Goal: Task Accomplishment & Management: Manage account settings

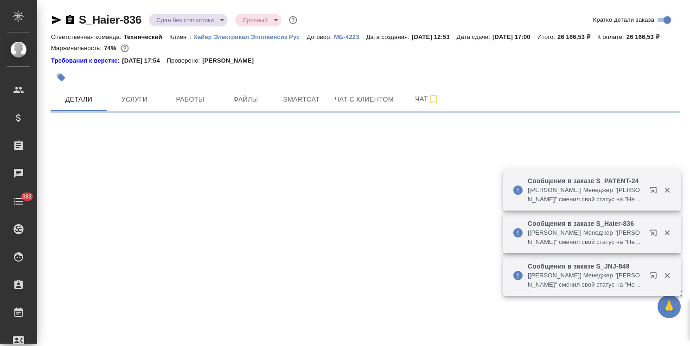
select select "RU"
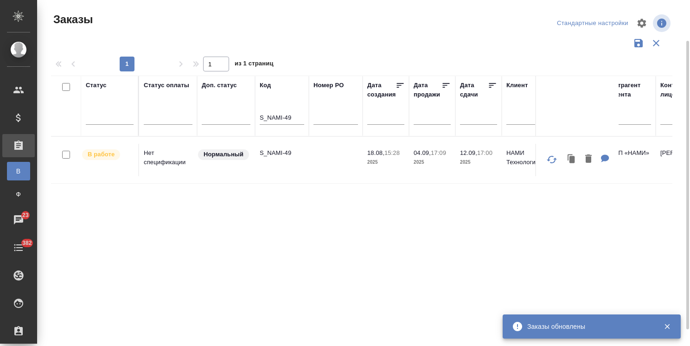
scroll to position [22, 0]
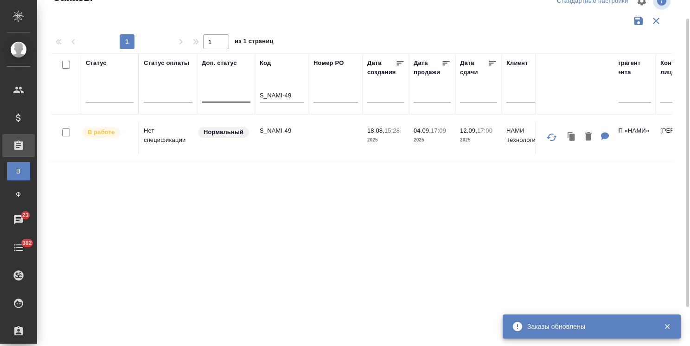
drag, startPoint x: 296, startPoint y: 92, endPoint x: 202, endPoint y: 91, distance: 94.1
paste input "ZMS-17"
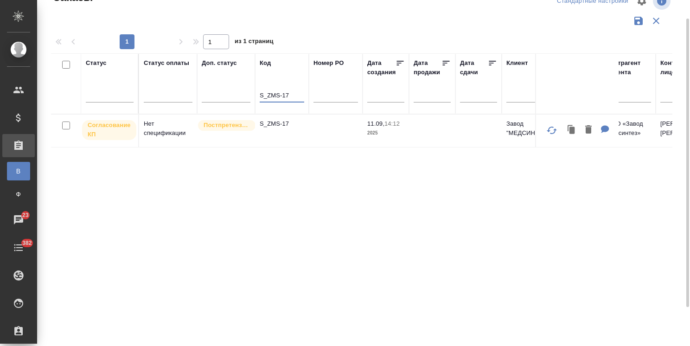
type input "S_ZMS-17"
click at [276, 127] on p "S_ZMS-17" at bounding box center [282, 123] width 44 height 9
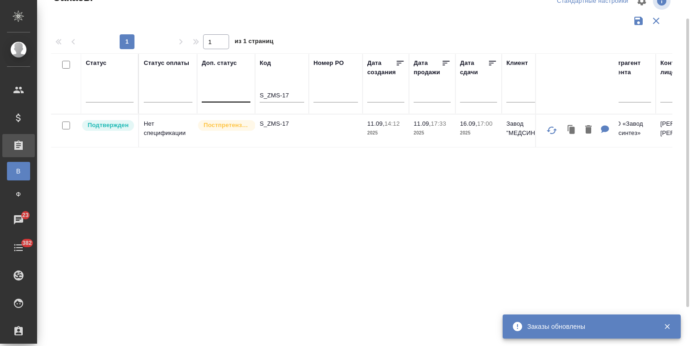
drag, startPoint x: 294, startPoint y: 98, endPoint x: 206, endPoint y: 92, distance: 88.3
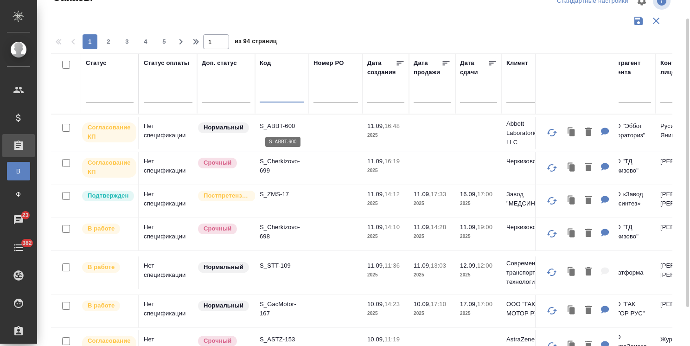
click at [277, 127] on p "S_ABBT-600" at bounding box center [282, 125] width 44 height 9
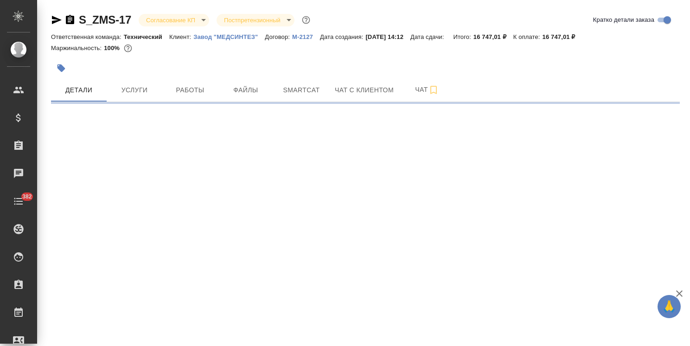
select select "RU"
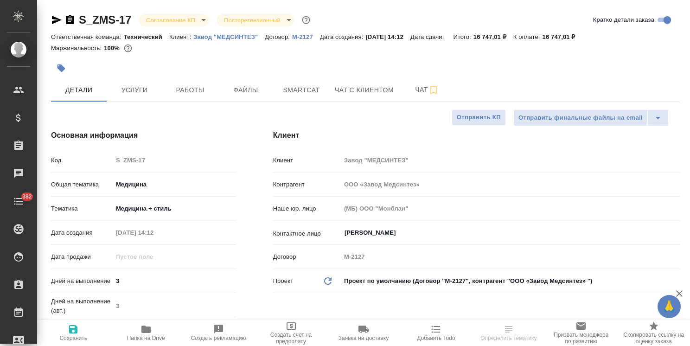
type textarea "x"
type input "ООО «Завод Медсинтез»"
type textarea "x"
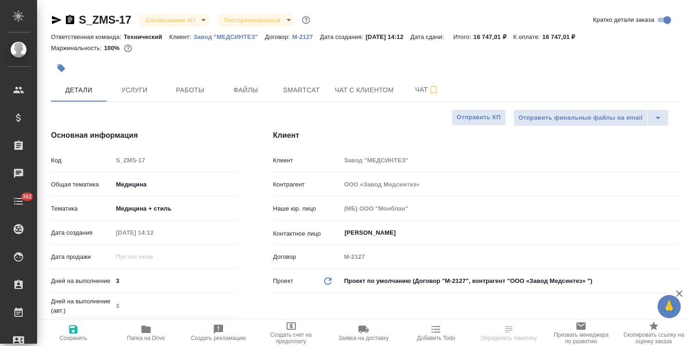
type textarea "x"
type input "ООО «Завод Медсинтез»"
type textarea "x"
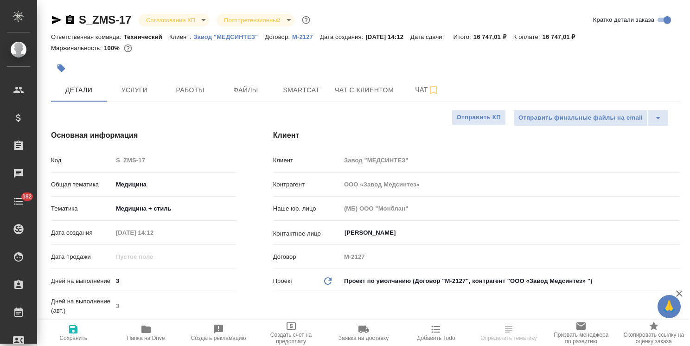
type textarea "x"
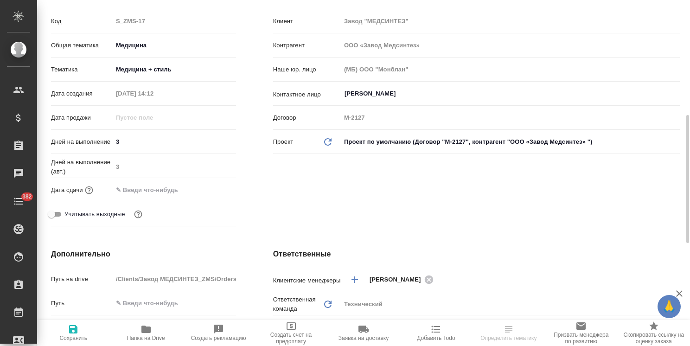
scroll to position [185, 0]
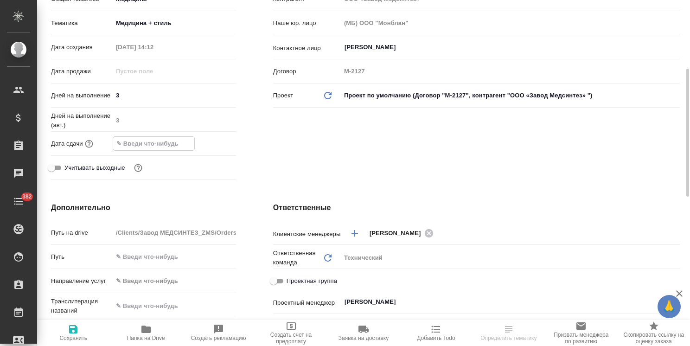
click at [174, 145] on input "text" at bounding box center [153, 143] width 81 height 13
click at [206, 142] on icon "button" at bounding box center [208, 142] width 11 height 11
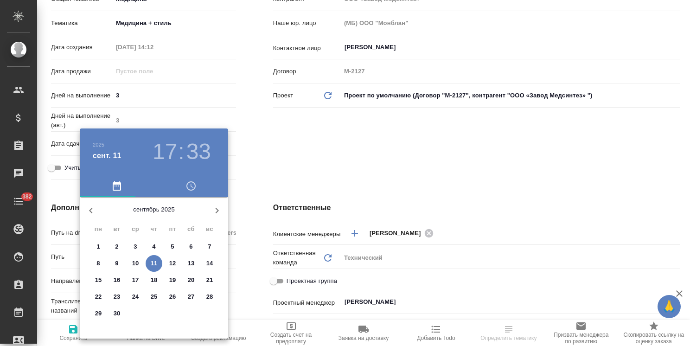
click at [121, 280] on span "16" at bounding box center [116, 279] width 17 height 9
type input "16.09.2025 17:33"
type input "ООО «Завод Медсинтез»"
type textarea "x"
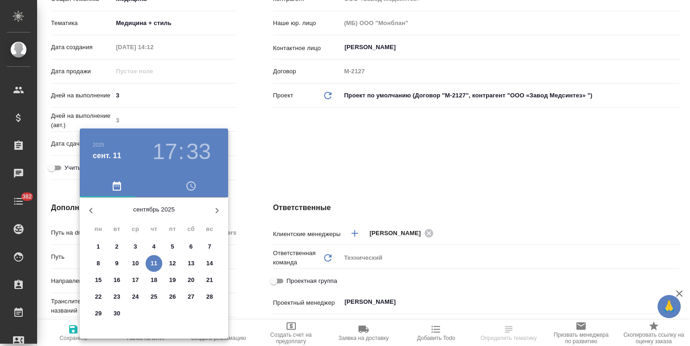
type textarea "x"
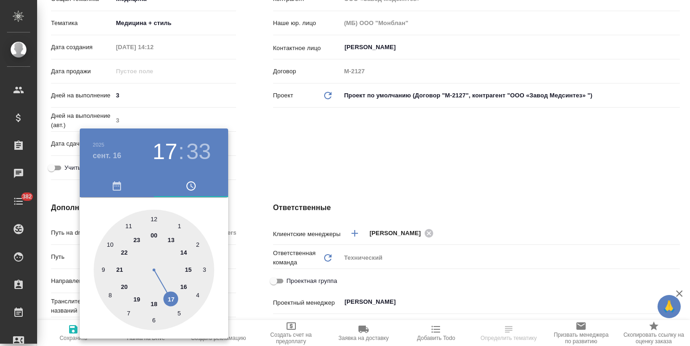
click at [333, 210] on div at bounding box center [345, 173] width 690 height 346
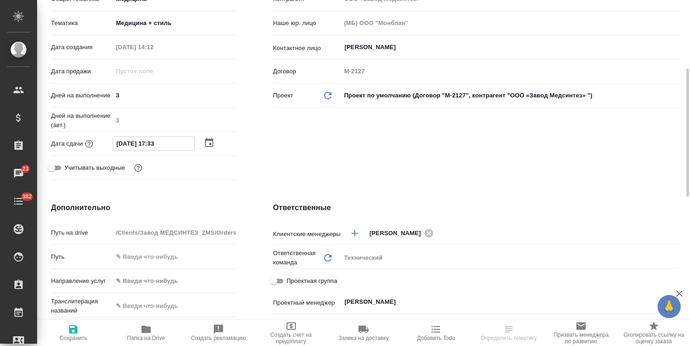
drag, startPoint x: 170, startPoint y: 141, endPoint x: 159, endPoint y: 146, distance: 12.2
click at [159, 146] on input "16.09.2025 17:33" at bounding box center [153, 143] width 81 height 13
type input "16.09.2025 17:0_"
type input "ООО «Завод Медсинтез»"
type textarea "x"
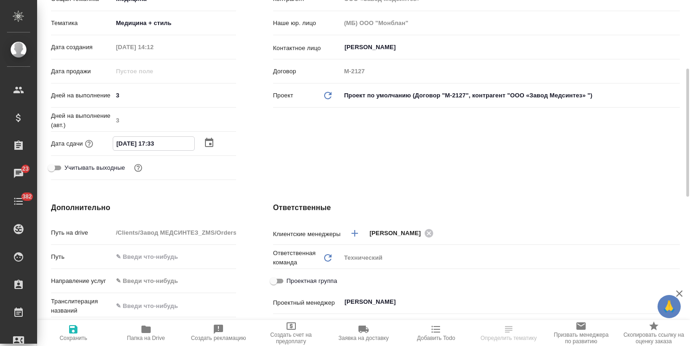
type textarea "x"
type input "16.09.2025 17:00"
type input "ООО «Завод Медсинтез»"
type textarea "x"
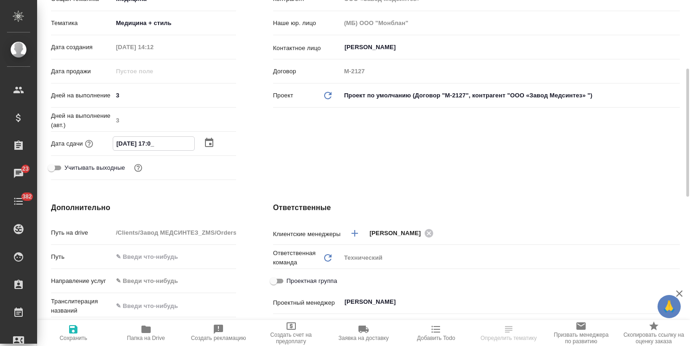
type textarea "x"
type input "16.09.2025 17:00"
click at [79, 330] on span "Сохранить" at bounding box center [73, 333] width 61 height 18
type input "ООО «Завод Медсинтез»"
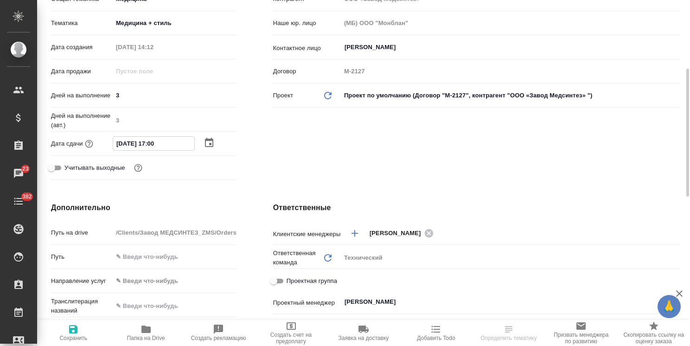
type textarea "x"
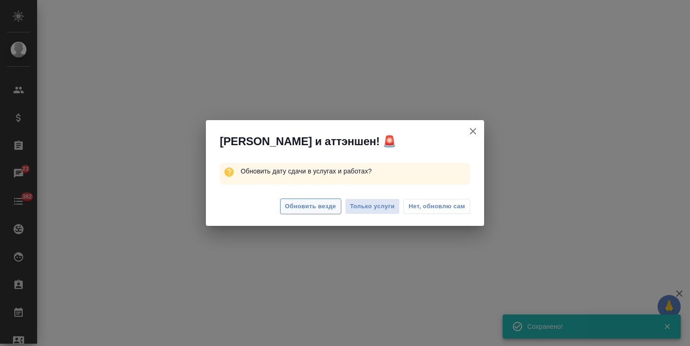
select select "RU"
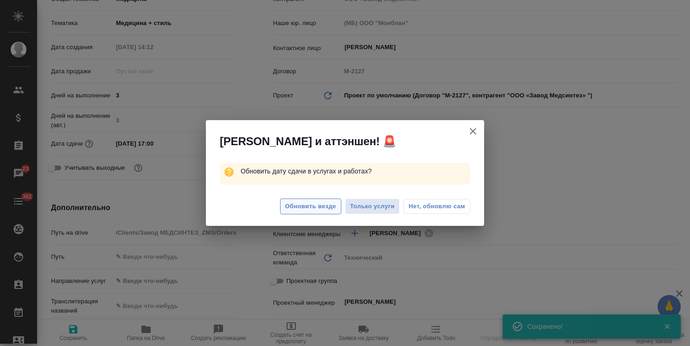
type textarea "x"
click at [321, 201] on span "Обновить везде" at bounding box center [310, 206] width 51 height 11
type input "ООО «Завод Медсинтез»"
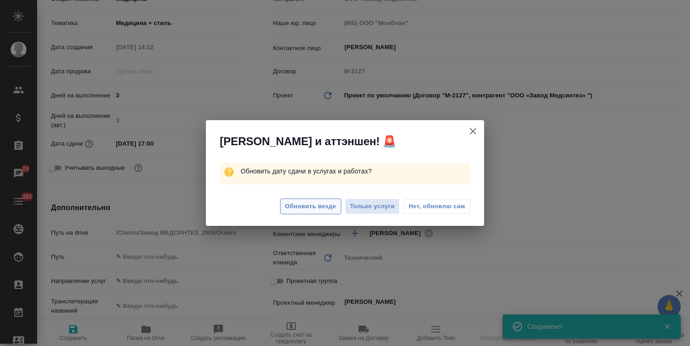
type textarea "x"
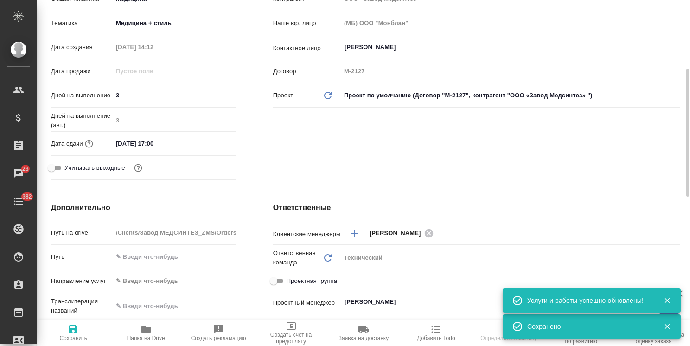
click at [176, 143] on input "16.09.2025 17:00" at bounding box center [153, 143] width 81 height 13
click at [209, 143] on icon "button" at bounding box center [209, 142] width 8 height 9
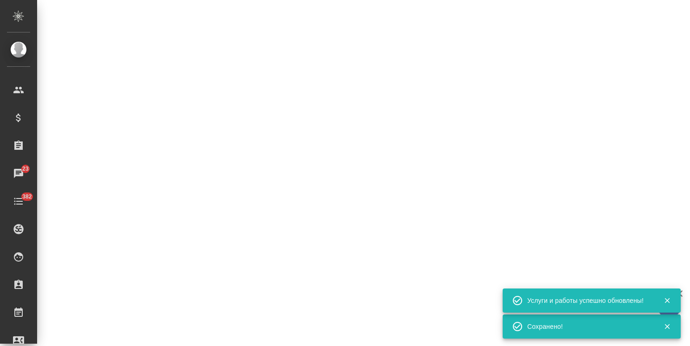
select select "RU"
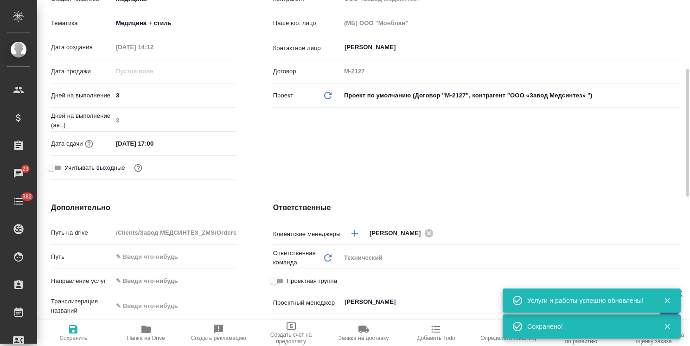
type textarea "x"
click at [173, 143] on input "16.09.2025 17:00" at bounding box center [153, 143] width 81 height 13
click at [209, 142] on icon "button" at bounding box center [208, 142] width 11 height 11
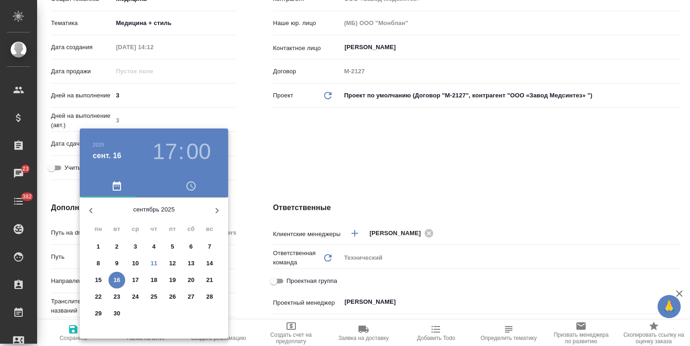
click at [281, 170] on div at bounding box center [345, 173] width 690 height 346
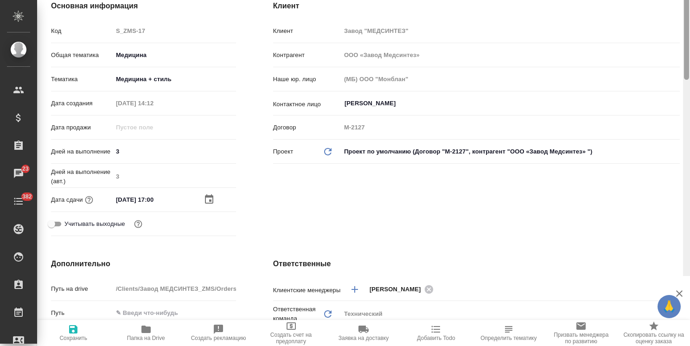
scroll to position [0, 0]
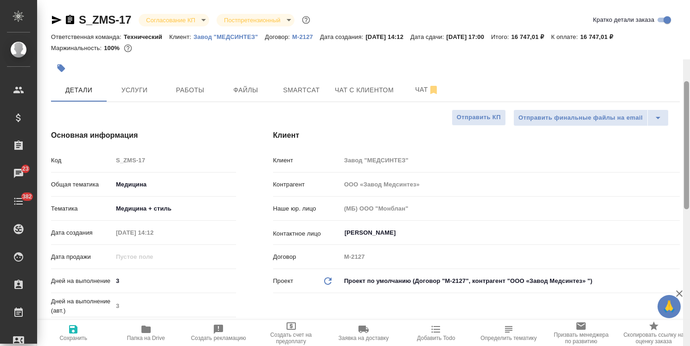
drag, startPoint x: 685, startPoint y: 242, endPoint x: 682, endPoint y: 107, distance: 135.4
click at [687, 110] on div at bounding box center [686, 145] width 5 height 128
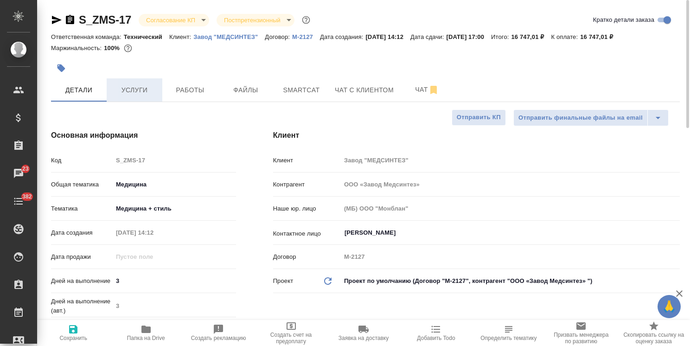
click at [137, 88] on span "Услуги" at bounding box center [134, 90] width 44 height 12
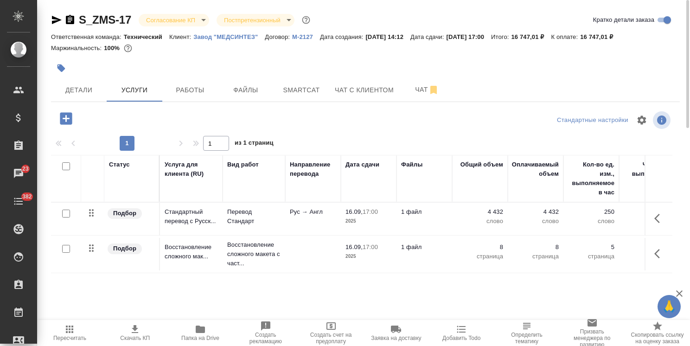
click at [187, 16] on body "🙏 .cls-1 fill:#fff; AWATERA Usmanova Olga Клиенты Спецификации Заказы 23 Чаты 3…" at bounding box center [345, 173] width 690 height 346
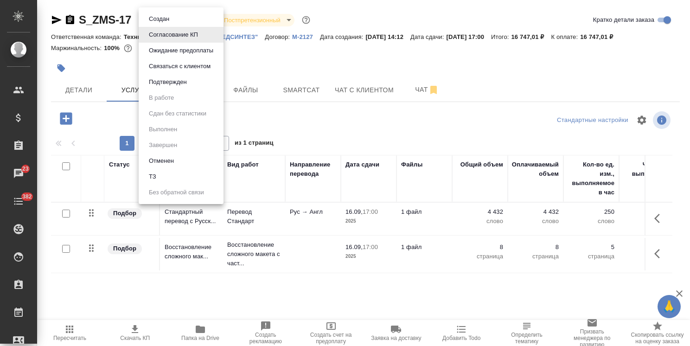
click at [176, 80] on button "Подтвержден" at bounding box center [168, 82] width 44 height 10
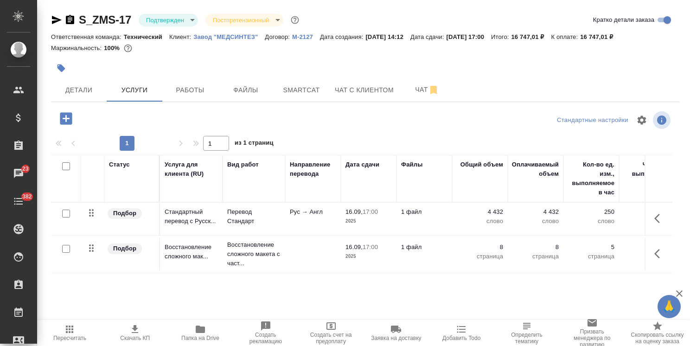
click at [85, 92] on span "Детали" at bounding box center [79, 90] width 44 height 12
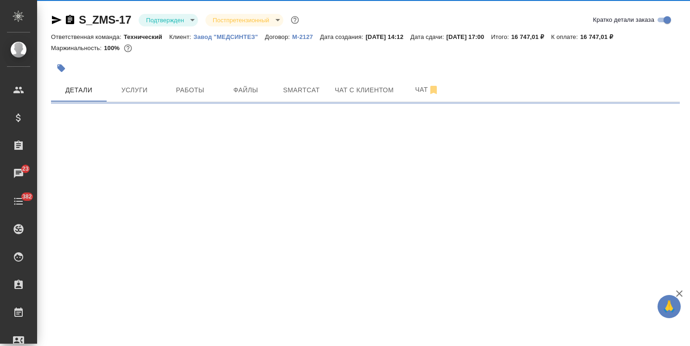
select select "RU"
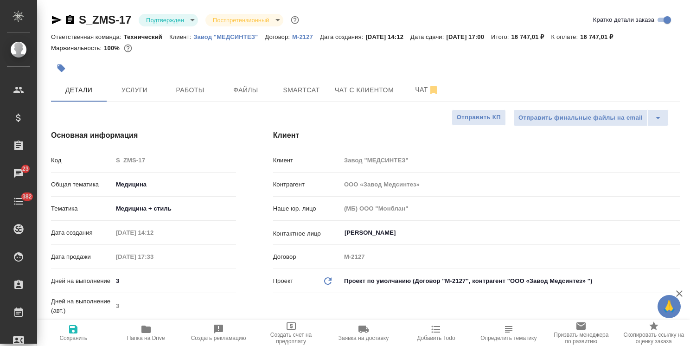
type textarea "x"
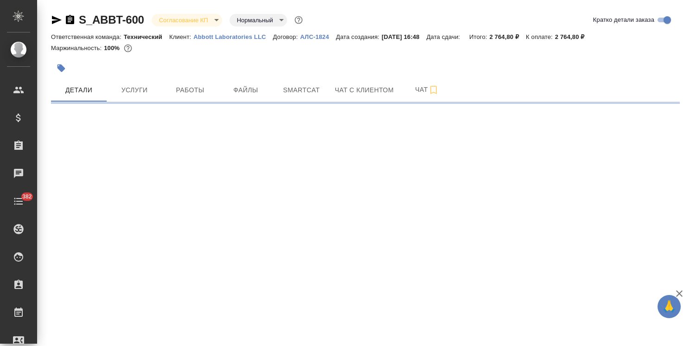
select select "RU"
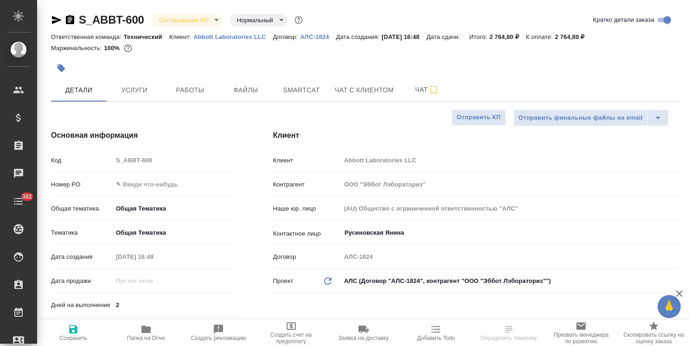
type textarea "x"
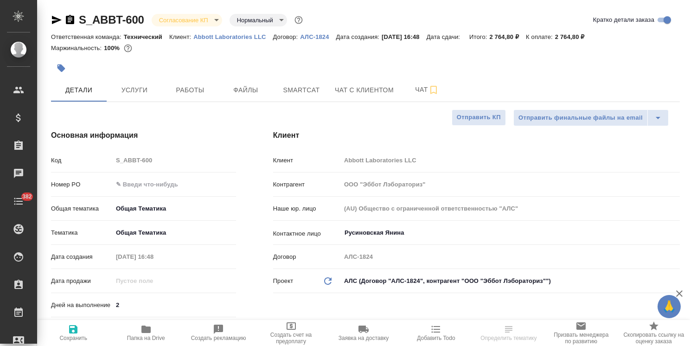
type textarea "x"
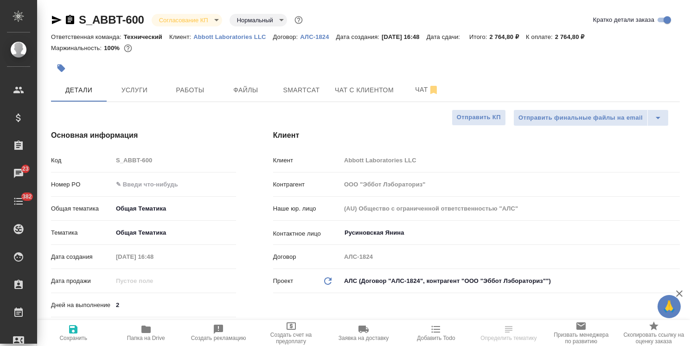
type textarea "x"
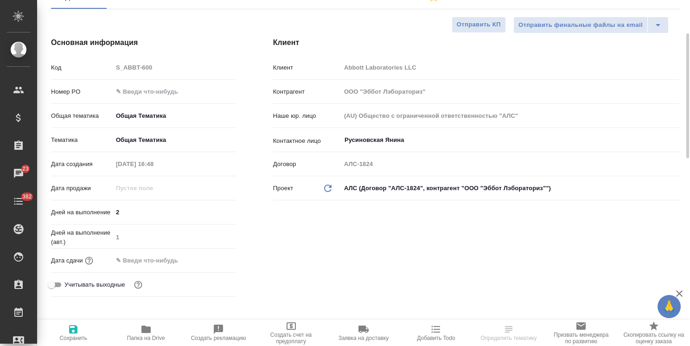
click at [166, 262] on input "text" at bounding box center [153, 260] width 81 height 13
click at [208, 260] on icon "button" at bounding box center [208, 259] width 11 height 11
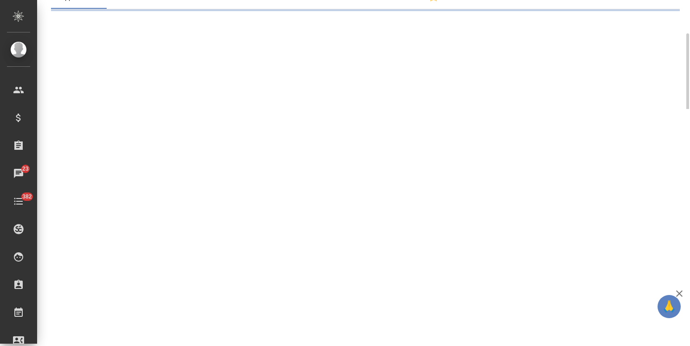
select select "RU"
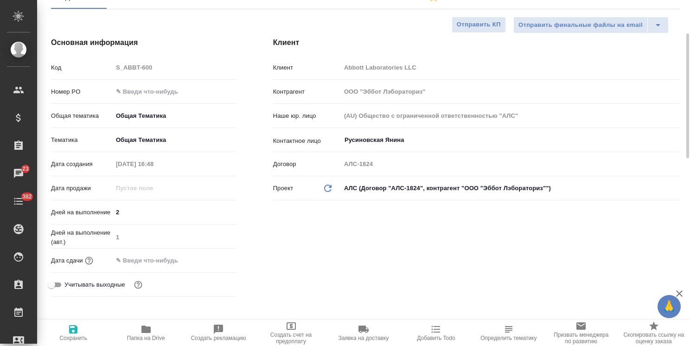
type textarea "x"
click at [176, 257] on input "text" at bounding box center [153, 260] width 81 height 13
click at [208, 260] on icon "button" at bounding box center [208, 259] width 11 height 11
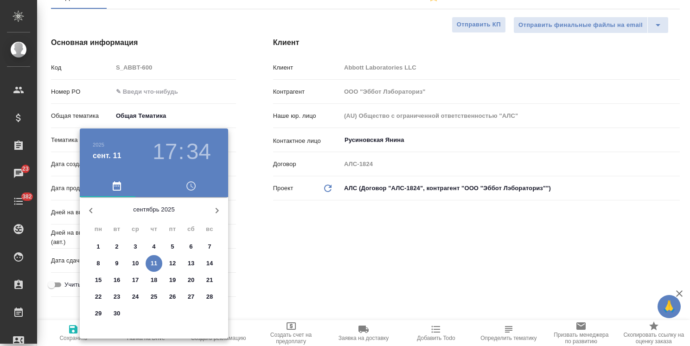
click at [172, 266] on p "12" at bounding box center [172, 263] width 7 height 9
type input "12.09.2025 17:34"
type textarea "x"
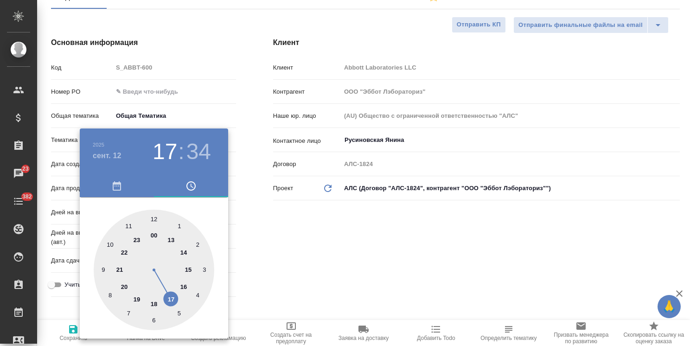
click at [256, 238] on div at bounding box center [345, 173] width 690 height 346
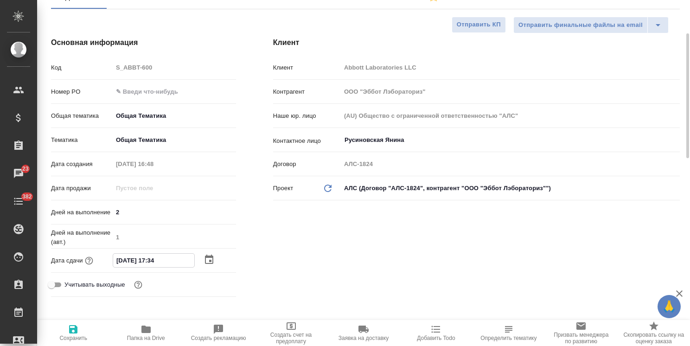
drag, startPoint x: 165, startPoint y: 254, endPoint x: 158, endPoint y: 260, distance: 8.9
click at [158, 260] on input "12.09.2025 17:34" at bounding box center [153, 260] width 81 height 13
type input "12.09.2025 17:0_"
type textarea "x"
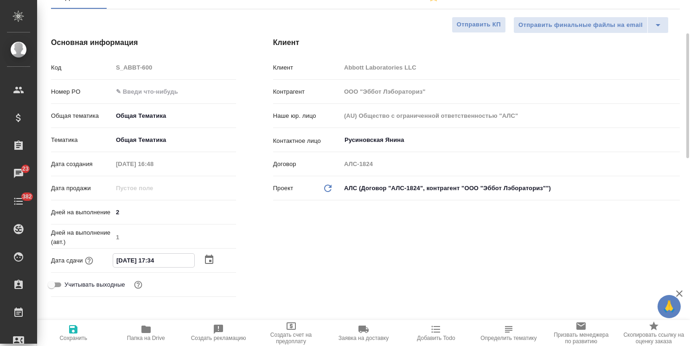
type textarea "x"
type input "12.09.2025 17:00"
type textarea "x"
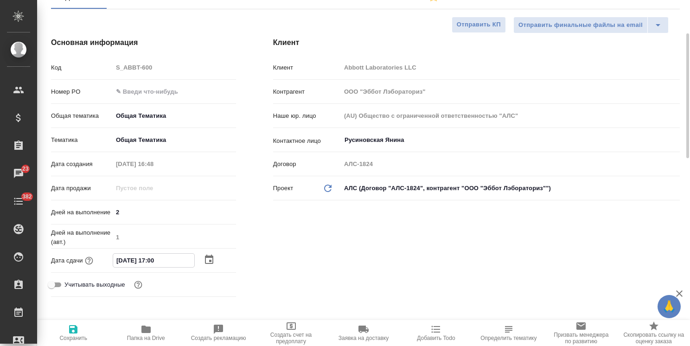
type input "12.09.2025 17:00"
click at [70, 331] on icon "button" at bounding box center [73, 329] width 8 height 8
type textarea "x"
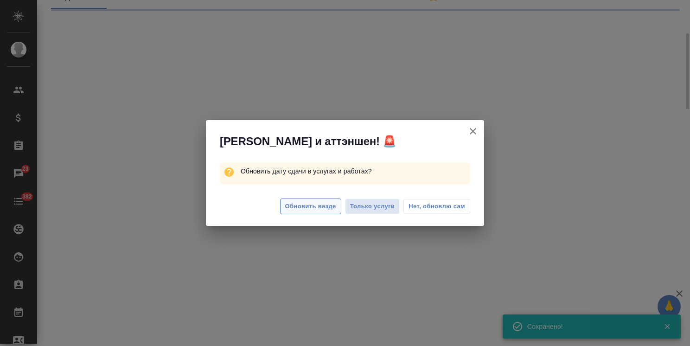
select select "RU"
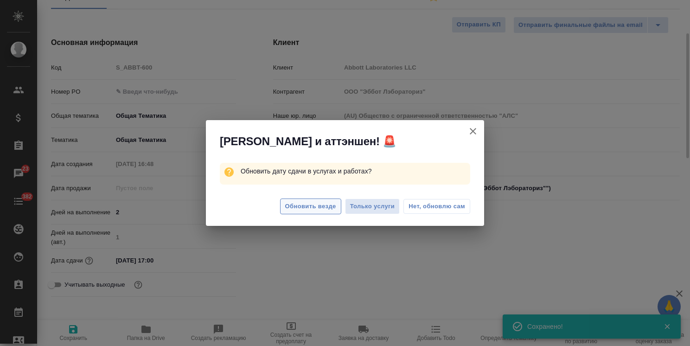
click at [307, 208] on span "Обновить везде" at bounding box center [310, 206] width 51 height 11
type textarea "x"
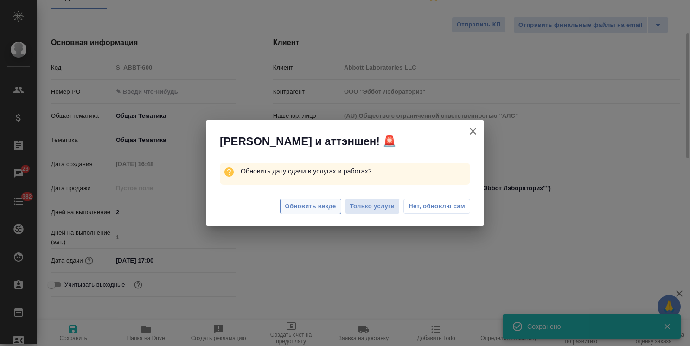
type textarea "x"
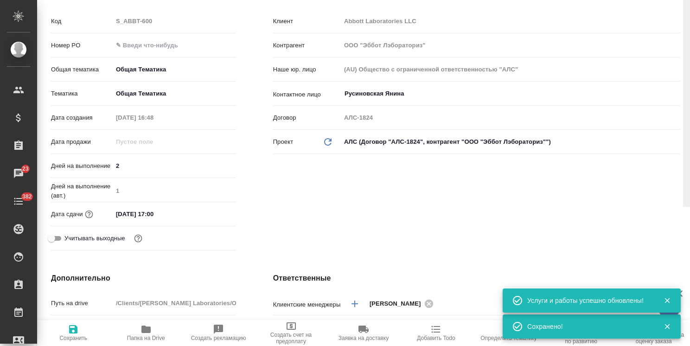
scroll to position [0, 0]
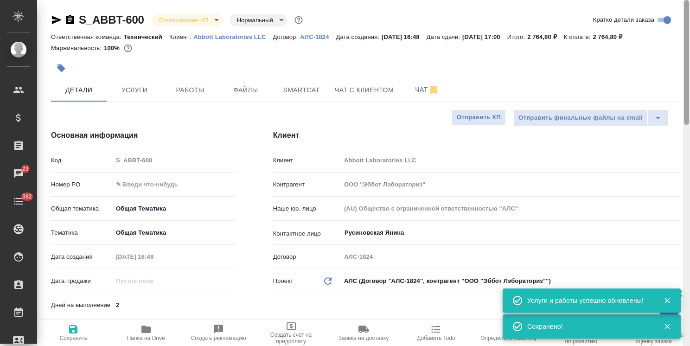
drag, startPoint x: 685, startPoint y: 133, endPoint x: 374, endPoint y: 45, distance: 323.2
click at [659, 48] on div "S_ABBT-600 Согласование КП kpNegotiation Нормальный normal Кратко детали заказа…" at bounding box center [363, 173] width 653 height 346
click at [170, 16] on body "🙏 .cls-1 fill:#fff; AWATERA Usmanova Olga Клиенты Спецификации Заказы 23 Чаты 3…" at bounding box center [345, 173] width 690 height 346
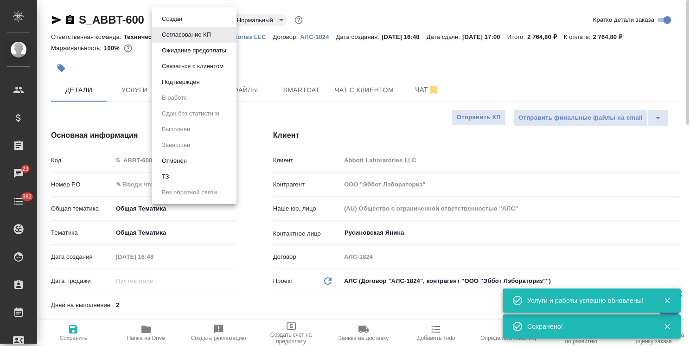
click at [183, 83] on button "Подтвержден" at bounding box center [181, 82] width 44 height 10
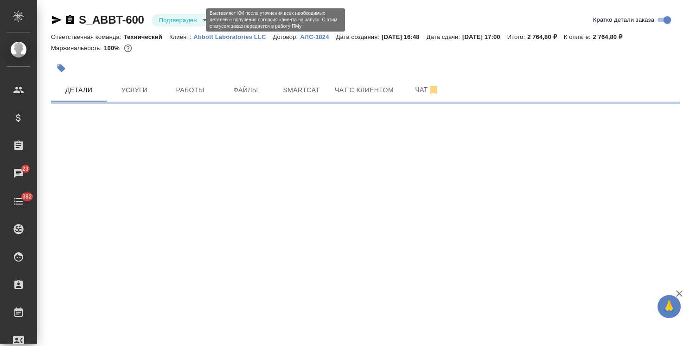
select select "RU"
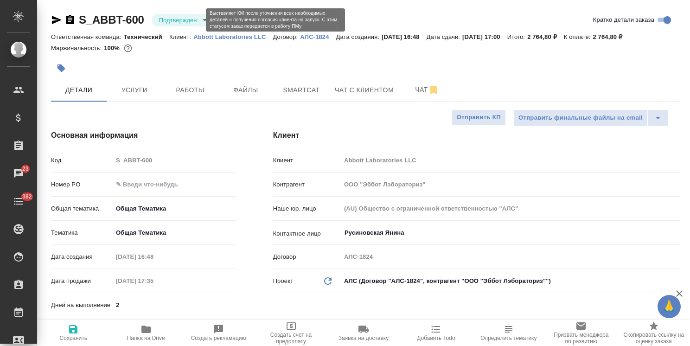
type textarea "x"
click at [195, 19] on body "🙏 .cls-1 fill:#fff; AWATERA Usmanova Olga Клиенты Спецификации Заказы 23 Чаты 3…" at bounding box center [345, 173] width 690 height 346
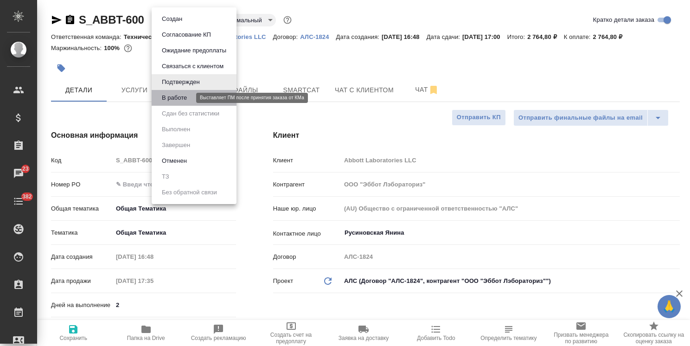
click at [188, 99] on button "В работе" at bounding box center [174, 98] width 31 height 10
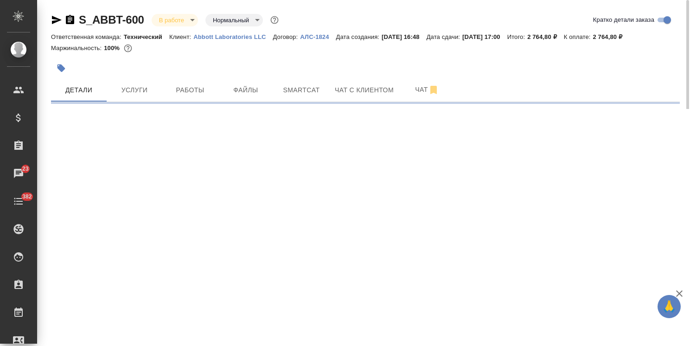
select select "RU"
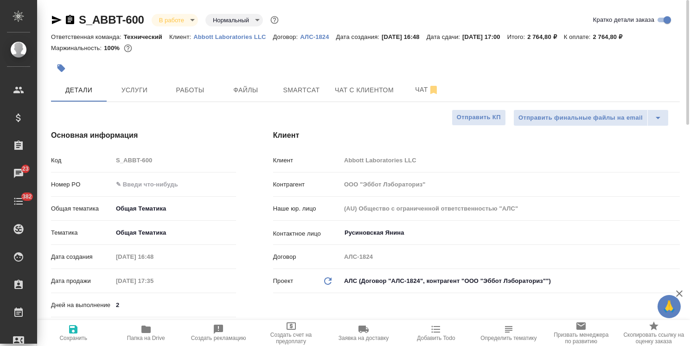
type textarea "x"
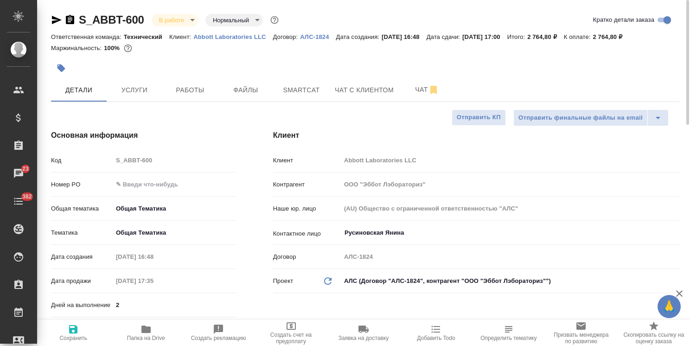
type textarea "x"
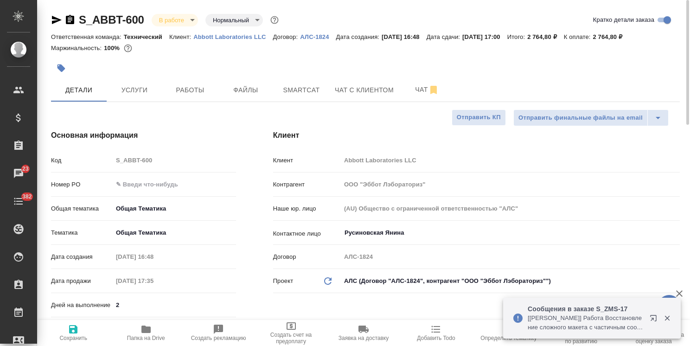
click at [150, 335] on span "Папка на Drive" at bounding box center [146, 338] width 38 height 6
type textarea "x"
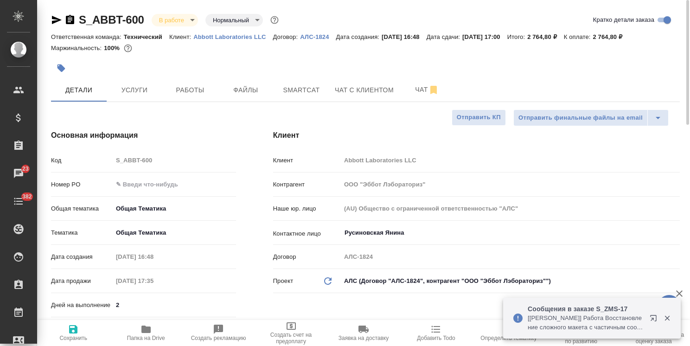
type textarea "x"
click at [317, 40] on p "АЛС-1824" at bounding box center [318, 36] width 36 height 7
type textarea "x"
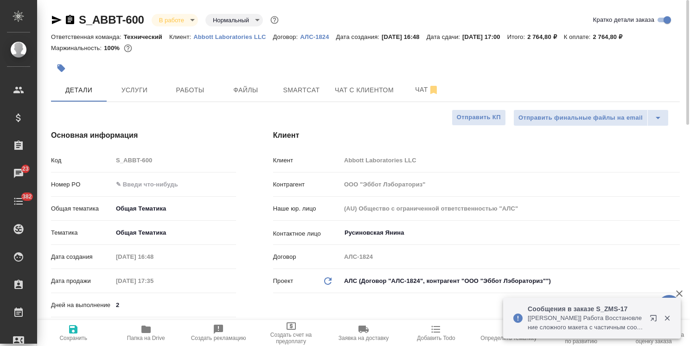
type textarea "x"
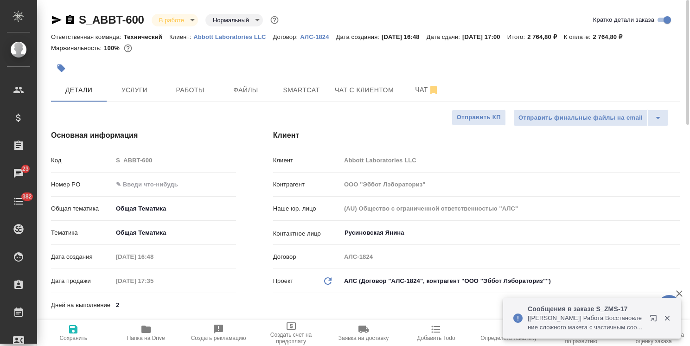
type textarea "x"
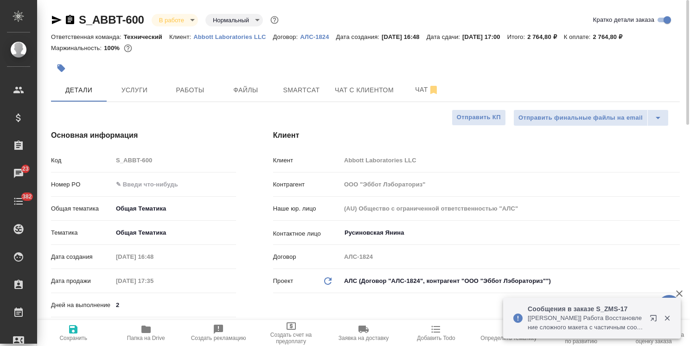
type textarea "x"
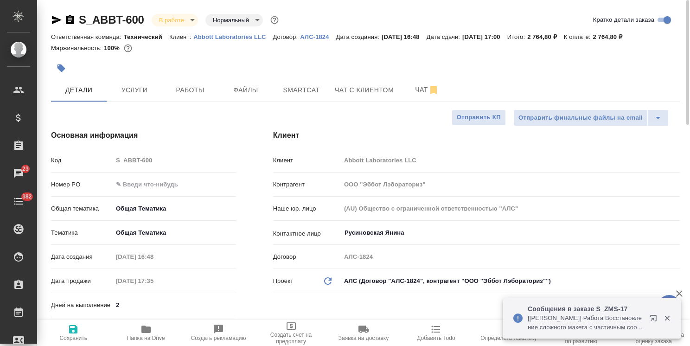
type textarea "x"
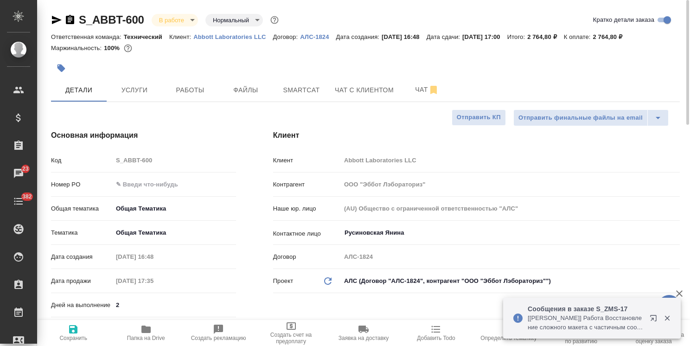
type textarea "x"
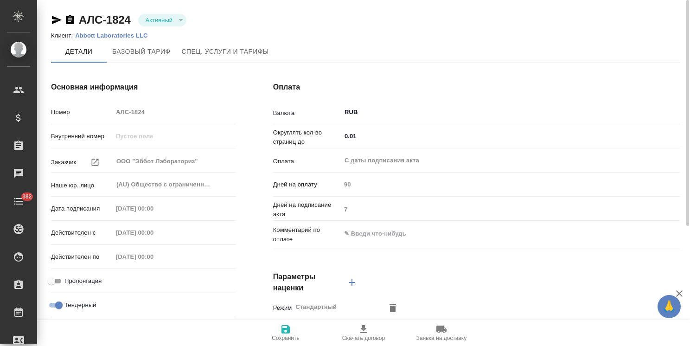
drag, startPoint x: 115, startPoint y: 183, endPoint x: 189, endPoint y: 184, distance: 74.2
click at [249, 183] on div "Основная информация Номер АЛС-1824 Внутренний номер Заказчик ООО "Эббот Лэборат…" at bounding box center [143, 239] width 222 height 353
click at [293, 182] on div "Основная информация Номер АЛС-1824 Внутренний номер Заказчик ООО "Эббот Лэборат…" at bounding box center [365, 239] width 666 height 353
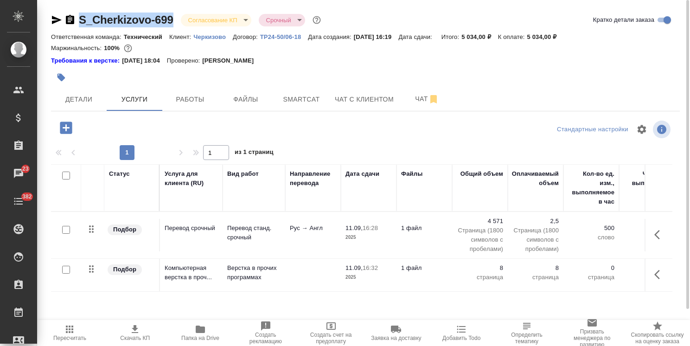
click at [219, 19] on body ".cls-1 fill:#fff; AWATERA [PERSON_NAME] Спецификации Заказы 23 Чаты 382 Todo Пр…" at bounding box center [345, 173] width 690 height 346
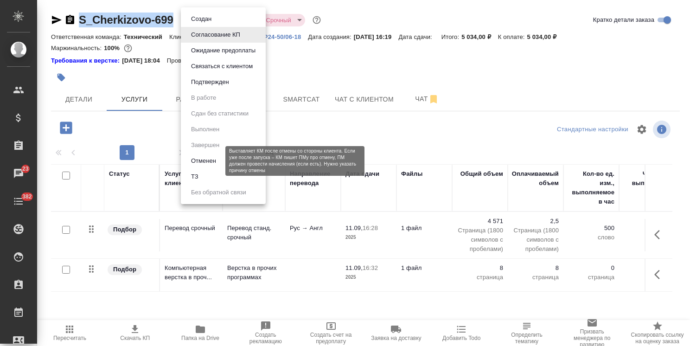
click at [205, 161] on button "Отменен" at bounding box center [203, 161] width 31 height 10
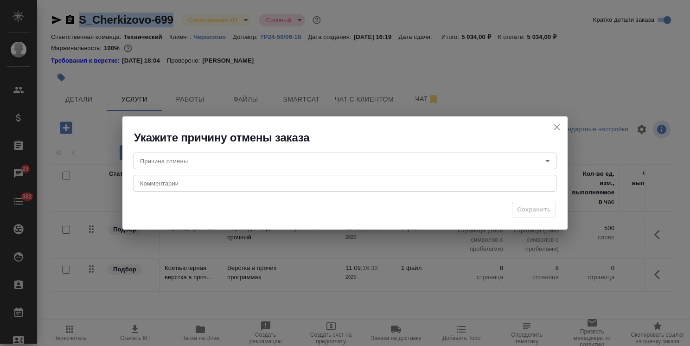
click at [184, 164] on body ".cls-1 fill:#fff; AWATERA [PERSON_NAME] Спецификации Заказы 23 Чаты 382 Todo Пр…" at bounding box center [345, 173] width 690 height 346
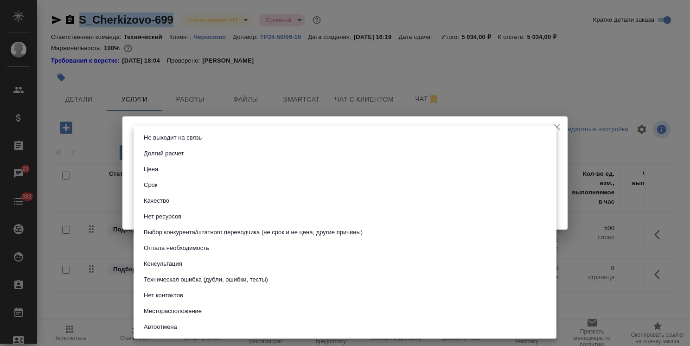
click at [161, 190] on li "Срок" at bounding box center [344, 185] width 423 height 16
type input "term"
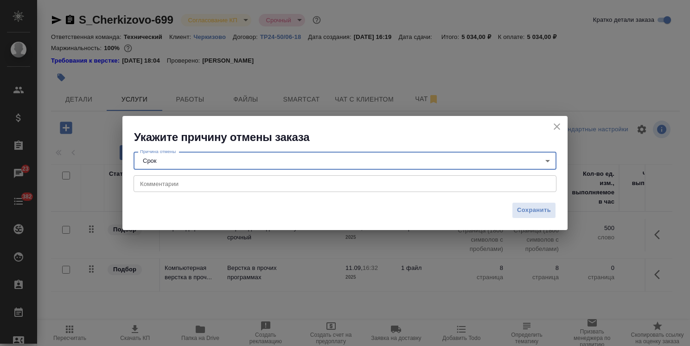
click at [163, 190] on div "x Комментарии" at bounding box center [344, 183] width 423 height 17
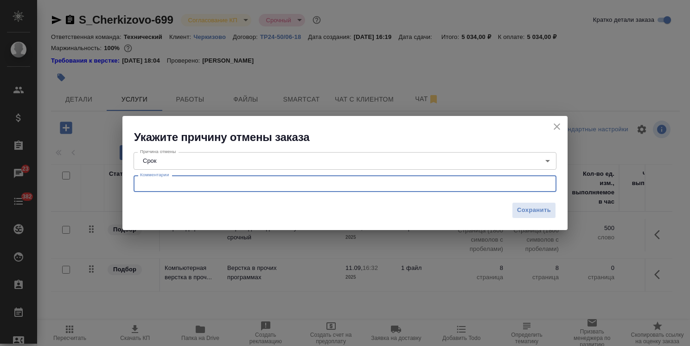
paste textarea "[PERSON_NAME], тогда со вторым документом отбой Спасибо!"
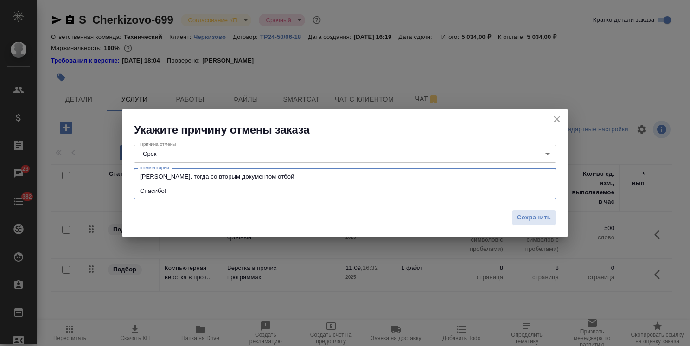
click at [260, 176] on textarea "[PERSON_NAME], тогда со вторым документом отбой Спасибо!" at bounding box center [345, 183] width 410 height 21
click at [314, 188] on textarea "[PERSON_NAME], тогда со вторым документом отбой по сроку Спасибо!" at bounding box center [345, 183] width 410 height 21
type textarea "[PERSON_NAME], тогда со вторым документом отбой по сроку Спасибо!"
click at [534, 220] on span "Сохранить" at bounding box center [534, 217] width 34 height 11
